Goal: Task Accomplishment & Management: Complete application form

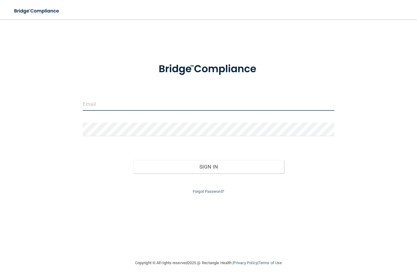
type input "[EMAIL_ADDRESS][DOMAIN_NAME]"
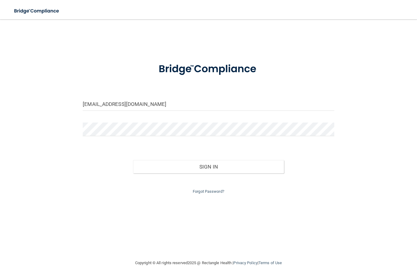
click at [208, 165] on button "Sign In" at bounding box center [208, 166] width 151 height 13
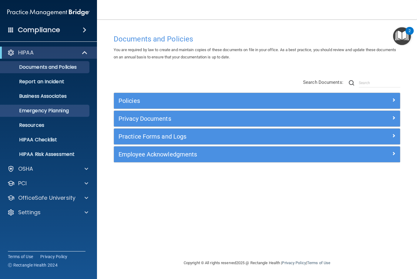
click at [60, 115] on link "Emergency Planning" at bounding box center [41, 111] width 95 height 12
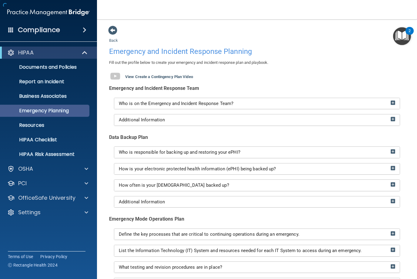
click at [48, 108] on p "Emergency Planning" at bounding box center [45, 111] width 83 height 6
click at [176, 98] on div "Who is on the Emergency and Incident Response Team?" at bounding box center [256, 103] width 285 height 11
click at [196, 103] on span "Who is on the Emergency and Incident Response Team?" at bounding box center [176, 103] width 114 height 5
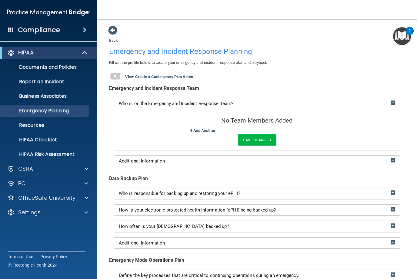
click at [281, 124] on div "No Team Members Added + Add Another Save Changes" at bounding box center [256, 129] width 285 height 41
click at [198, 131] on link "+ Add Another" at bounding box center [202, 130] width 25 height 5
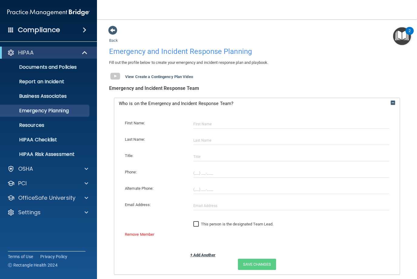
scroll to position [0, 0]
click at [212, 125] on input "text" at bounding box center [291, 123] width 196 height 9
type input "[PERSON_NAME]"
type input "MD/OWNER"
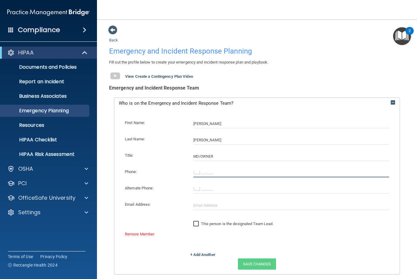
click at [198, 170] on input "tel" at bounding box center [291, 172] width 196 height 9
type input "[PHONE_NUMBER]"
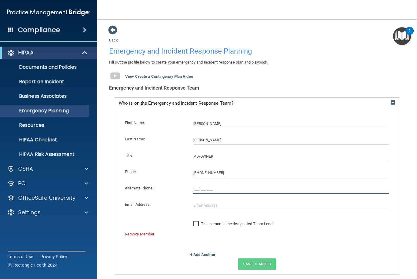
click at [198, 187] on input "tel" at bounding box center [291, 189] width 196 height 9
type input "(___) ___-____"
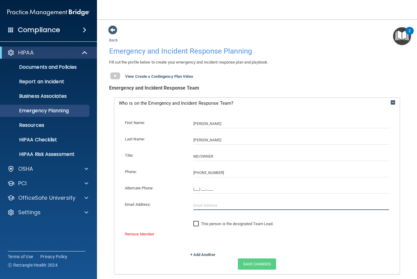
click at [207, 201] on input "text" at bounding box center [291, 205] width 196 height 9
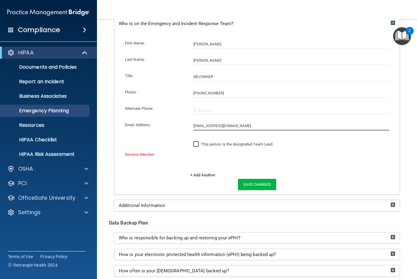
scroll to position [81, 0]
type input "[EMAIL_ADDRESS][DOMAIN_NAME]"
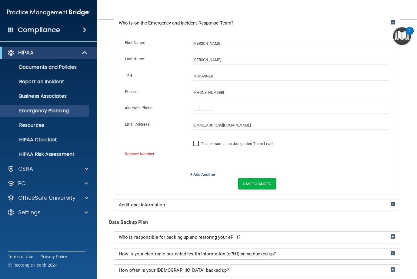
click at [202, 140] on label "This person is the designated Team Lead." at bounding box center [233, 143] width 80 height 7
click at [200, 141] on input "This person is the designated Team Lead." at bounding box center [196, 143] width 7 height 5
checkbox input "true"
click at [260, 178] on button "Save Changes" at bounding box center [257, 183] width 38 height 11
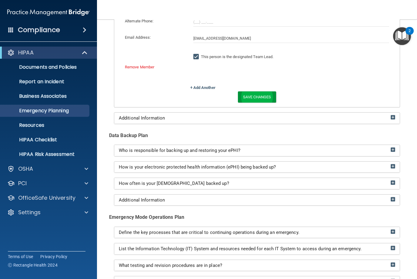
scroll to position [168, 0]
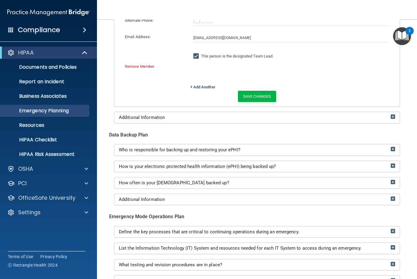
click at [391, 147] on img at bounding box center [392, 149] width 5 height 5
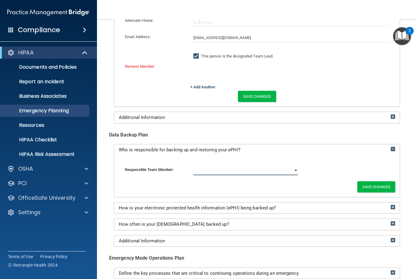
click at [233, 166] on select "[PERSON_NAME]" at bounding box center [245, 170] width 105 height 9
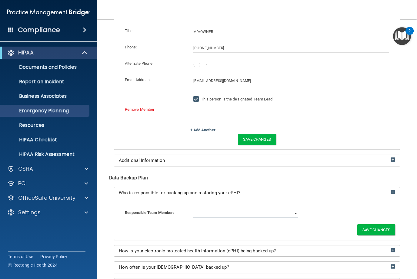
scroll to position [118, 0]
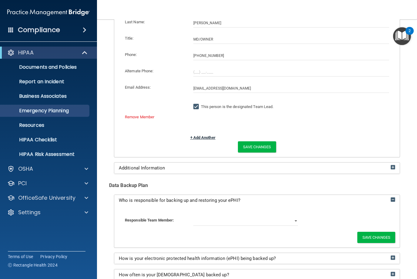
click at [212, 135] on link "+ Add Another" at bounding box center [202, 137] width 25 height 5
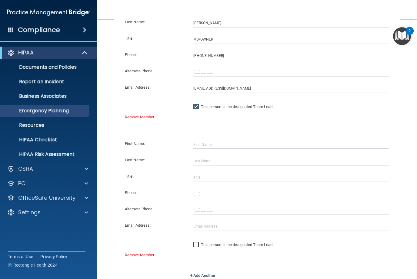
click at [241, 140] on input "text" at bounding box center [291, 144] width 196 height 9
type input "[PERSON_NAME]"
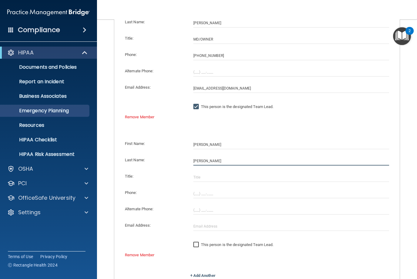
type input "[PERSON_NAME]"
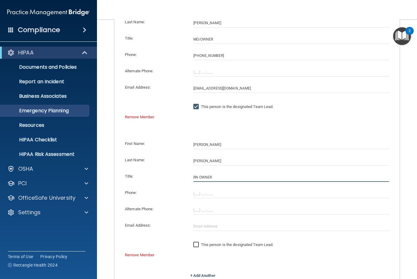
type input "RN OWNER"
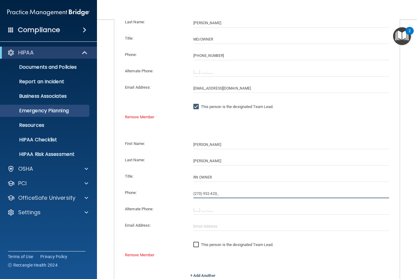
type input "[PHONE_NUMBER]"
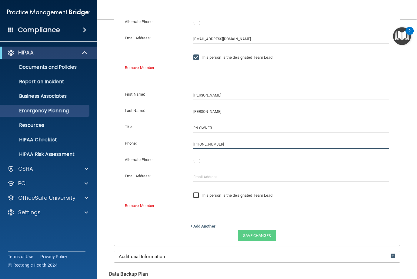
scroll to position [180, 0]
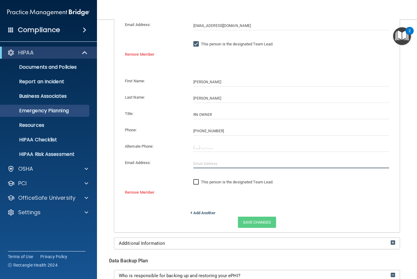
click at [211, 159] on input "text" at bounding box center [291, 163] width 196 height 9
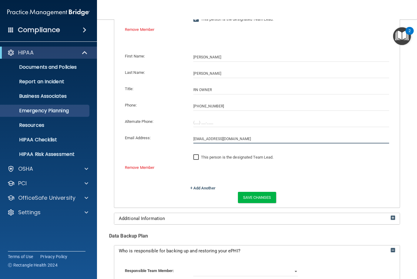
scroll to position [206, 0]
type input "[EMAIL_ADDRESS][DOMAIN_NAME]"
click at [198, 154] on input "This person is the designated Team Lead." at bounding box center [196, 156] width 7 height 5
checkbox input "true"
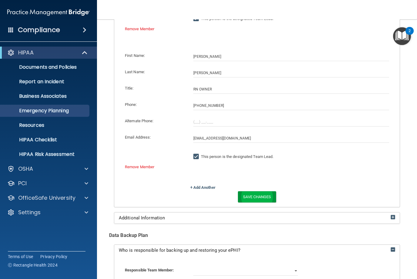
click at [262, 191] on button "Save Changes" at bounding box center [257, 196] width 38 height 11
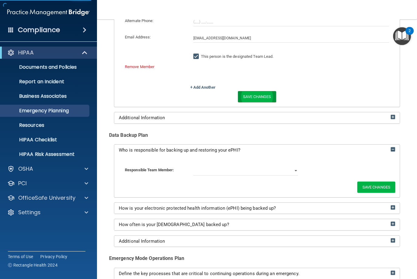
scroll to position [306, 0]
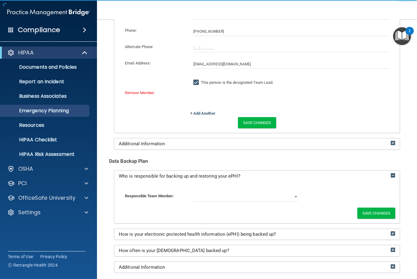
click at [280, 174] on div "Who is responsible for backing up and restoring your ePHI?" at bounding box center [256, 176] width 285 height 5
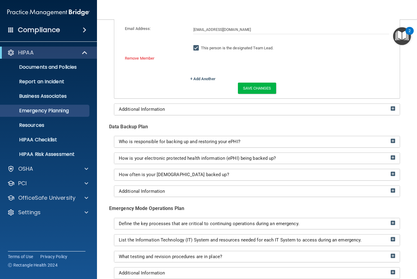
scroll to position [343, 0]
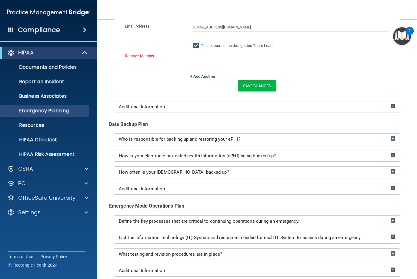
click at [318, 137] on div "Who is responsible for backing up and restoring your ePHI?" at bounding box center [256, 139] width 285 height 5
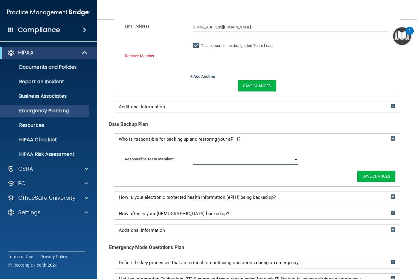
click at [247, 156] on select "[PERSON_NAME] [PERSON_NAME]" at bounding box center [245, 160] width 105 height 9
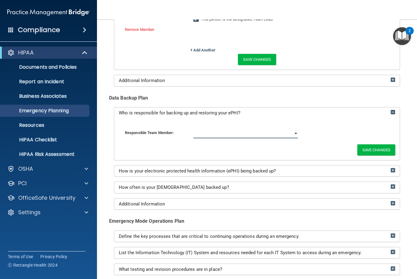
select select "1"
click at [384, 144] on button "Save Changes" at bounding box center [376, 149] width 38 height 11
click at [263, 54] on button "Save Changes" at bounding box center [257, 59] width 38 height 11
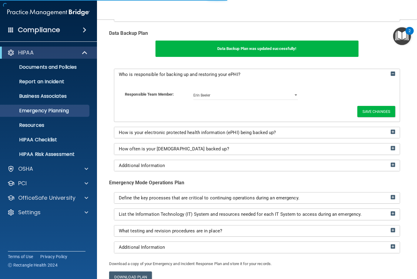
scroll to position [409, 0]
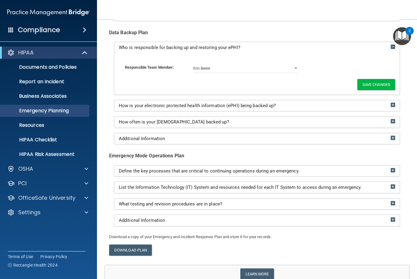
click at [393, 103] on img at bounding box center [392, 105] width 5 height 5
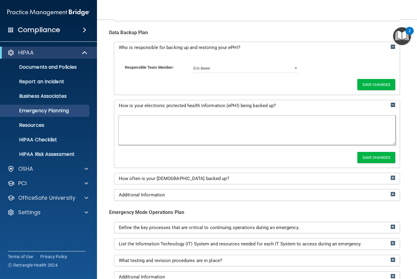
click at [344, 116] on textarea at bounding box center [257, 130] width 276 height 29
type textarea "Saved document"
click at [376, 152] on button "Save Changes" at bounding box center [376, 157] width 38 height 11
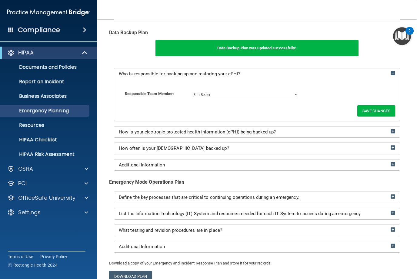
click at [389, 163] on div "Additional Information" at bounding box center [256, 165] width 285 height 5
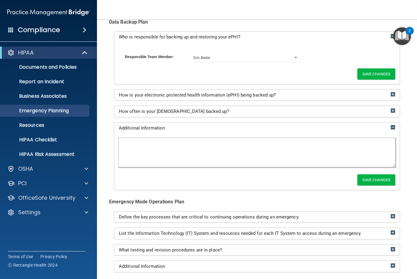
scroll to position [420, 0]
click at [383, 174] on button "Save Changes" at bounding box center [376, 179] width 38 height 11
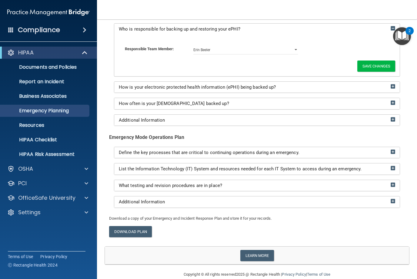
scroll to position [427, 0]
click at [393, 150] on img at bounding box center [392, 152] width 5 height 5
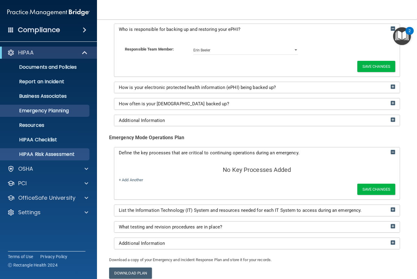
click at [64, 159] on link "HIPAA Risk Assessment" at bounding box center [41, 154] width 95 height 12
